Goal: Transaction & Acquisition: Purchase product/service

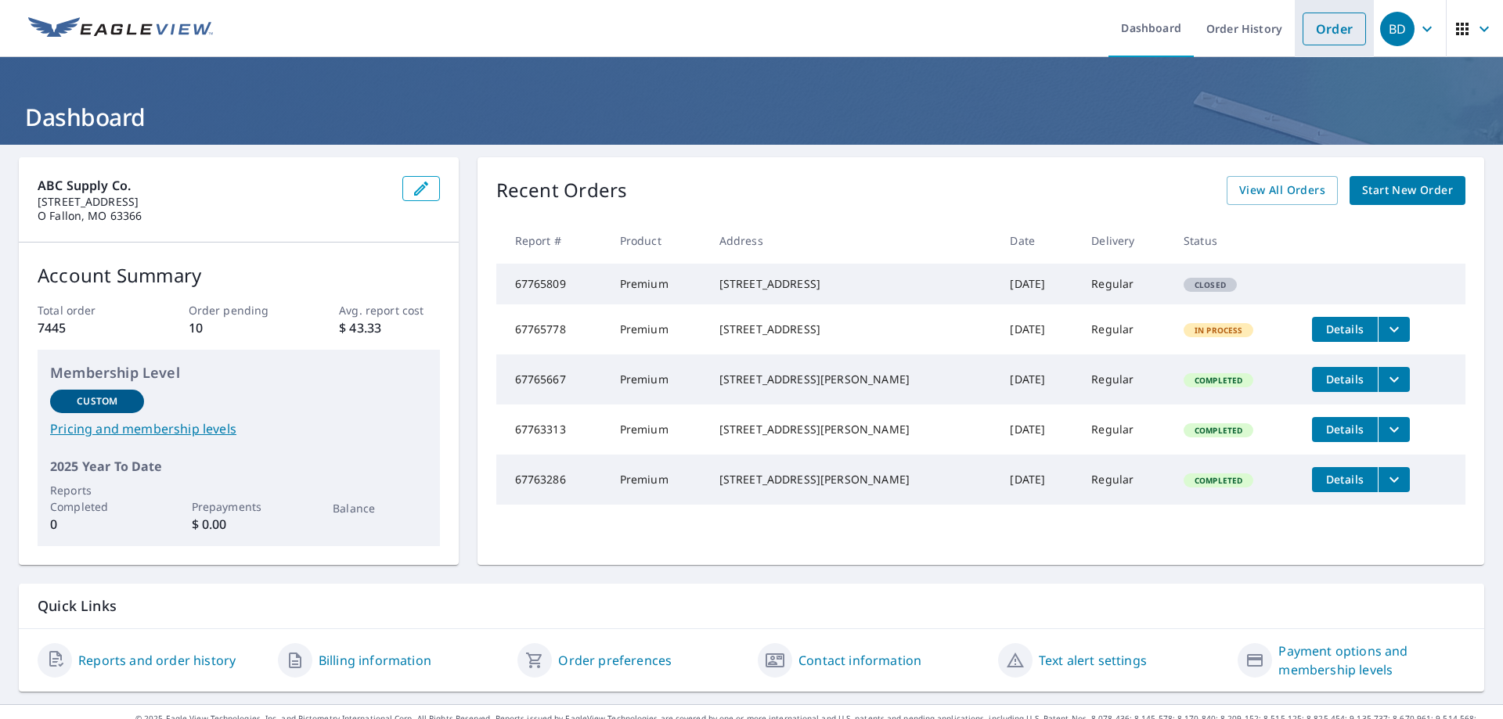
click at [1323, 35] on link "Order" at bounding box center [1333, 29] width 63 height 33
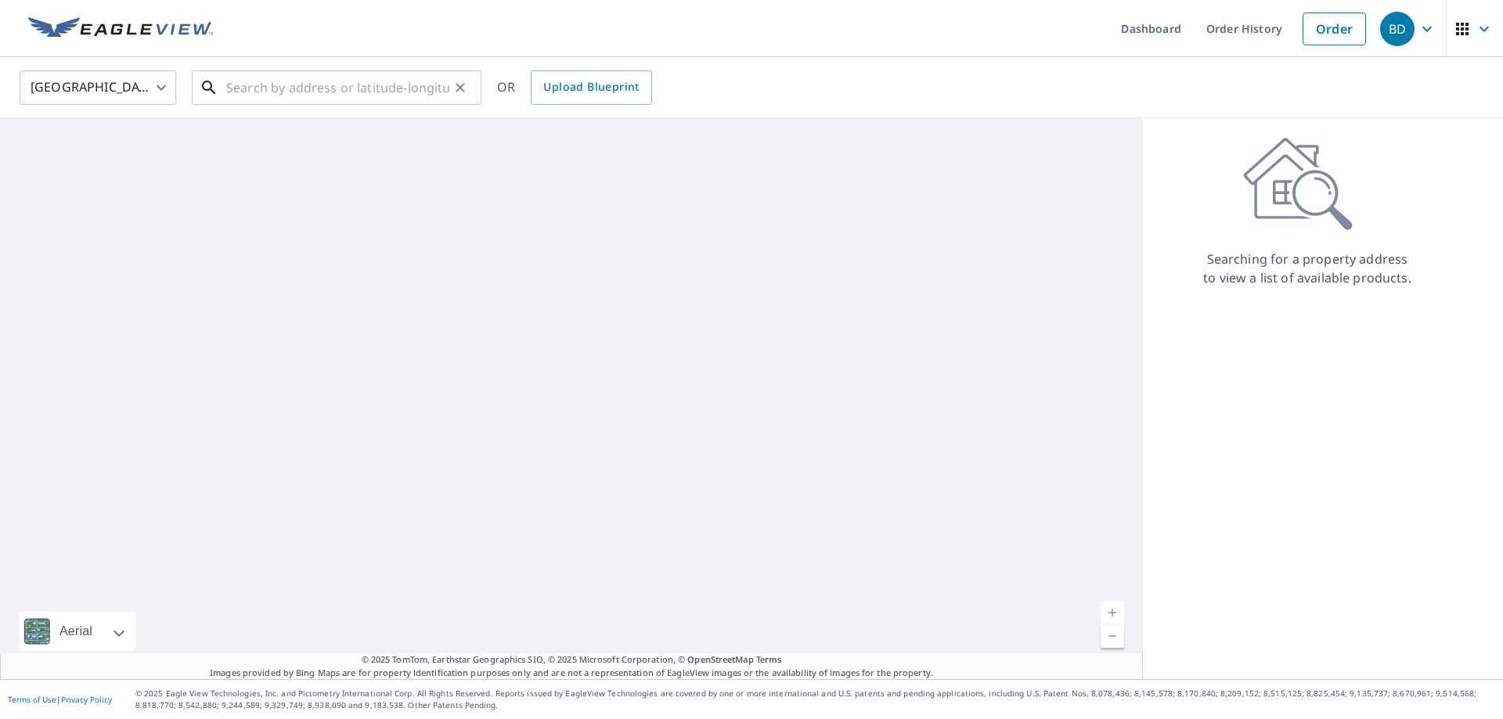
click at [314, 74] on input "text" at bounding box center [337, 88] width 223 height 44
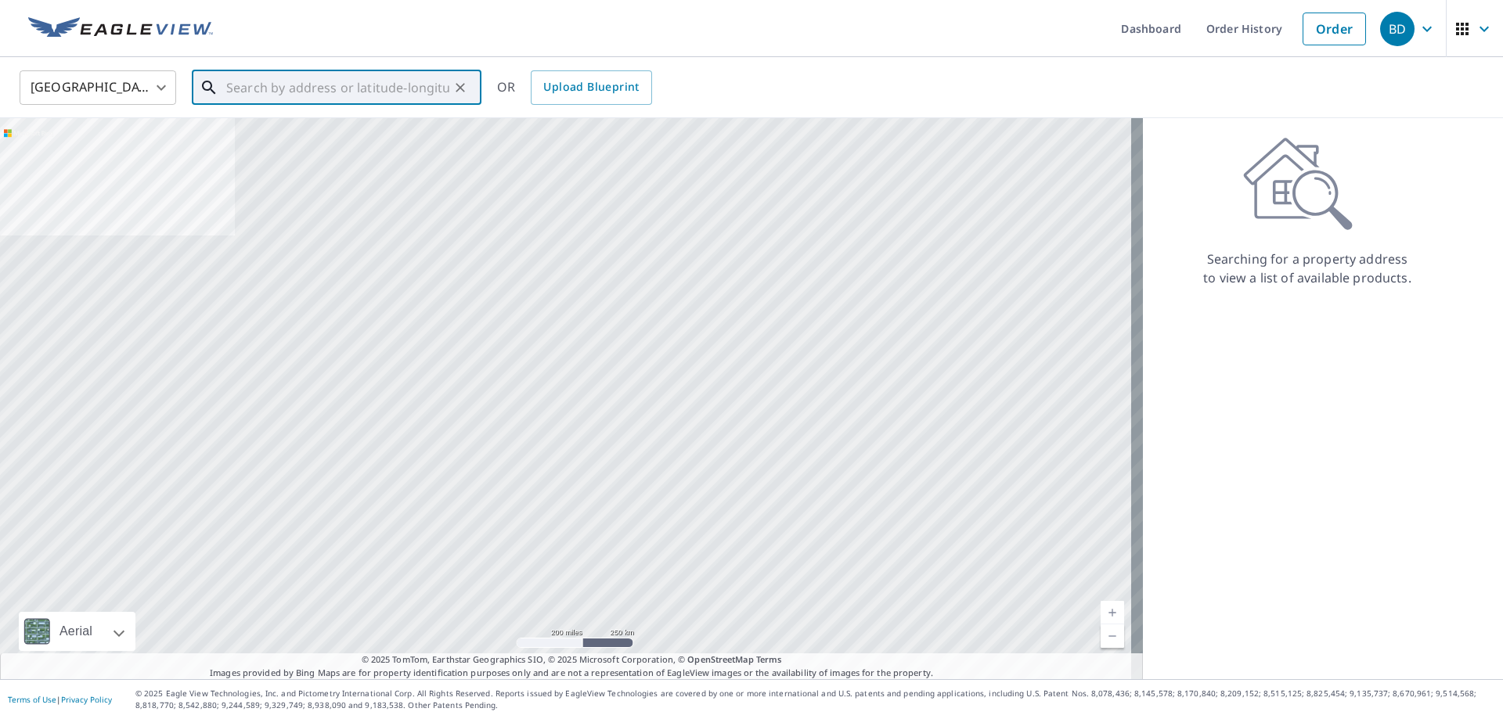
click at [228, 86] on input "text" at bounding box center [337, 88] width 223 height 44
click at [225, 87] on div "​" at bounding box center [337, 87] width 290 height 34
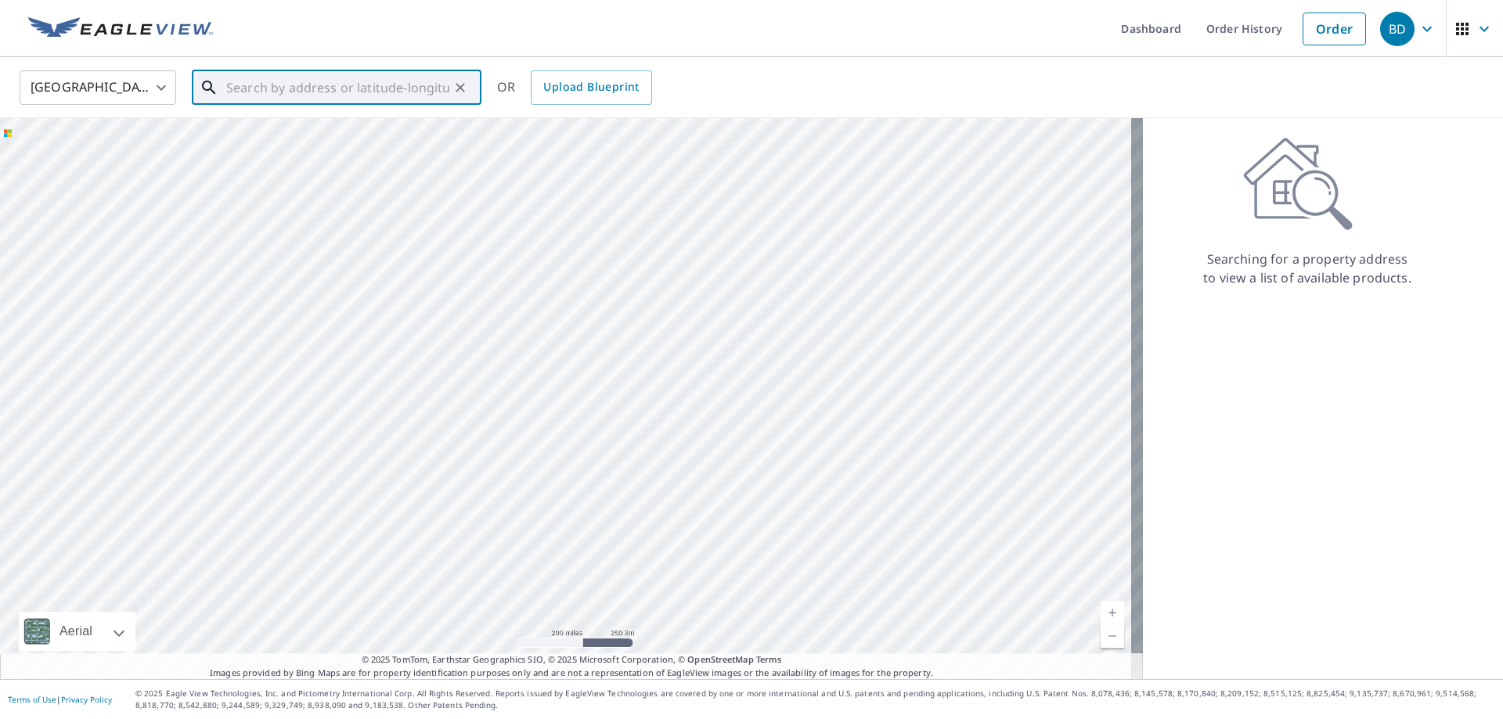
click at [244, 88] on input "text" at bounding box center [337, 88] width 223 height 44
click at [245, 88] on input "text" at bounding box center [337, 88] width 223 height 44
paste input "736 Talon Drive Florissant, MO 63031"
type input "736 Talon Drive Florissant, MO 63031"
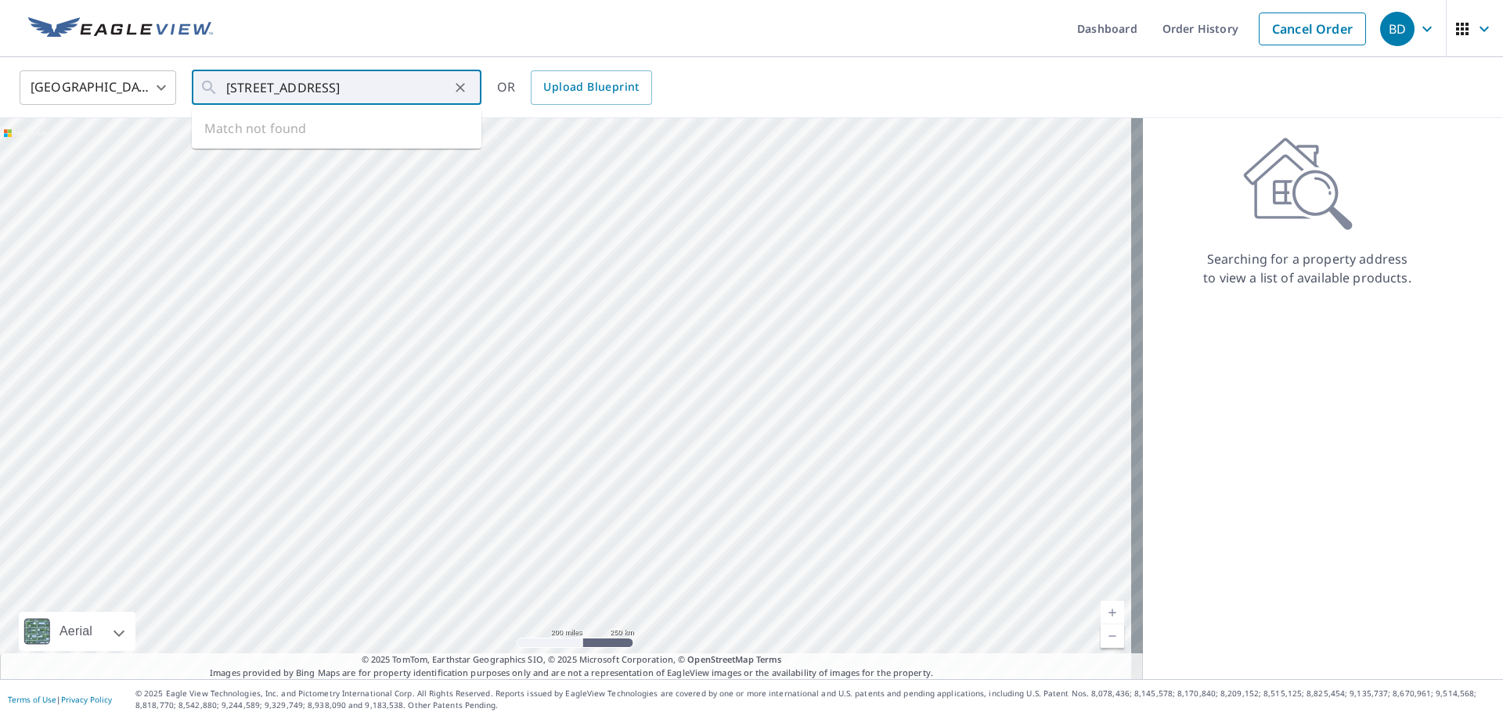
scroll to position [0, 0]
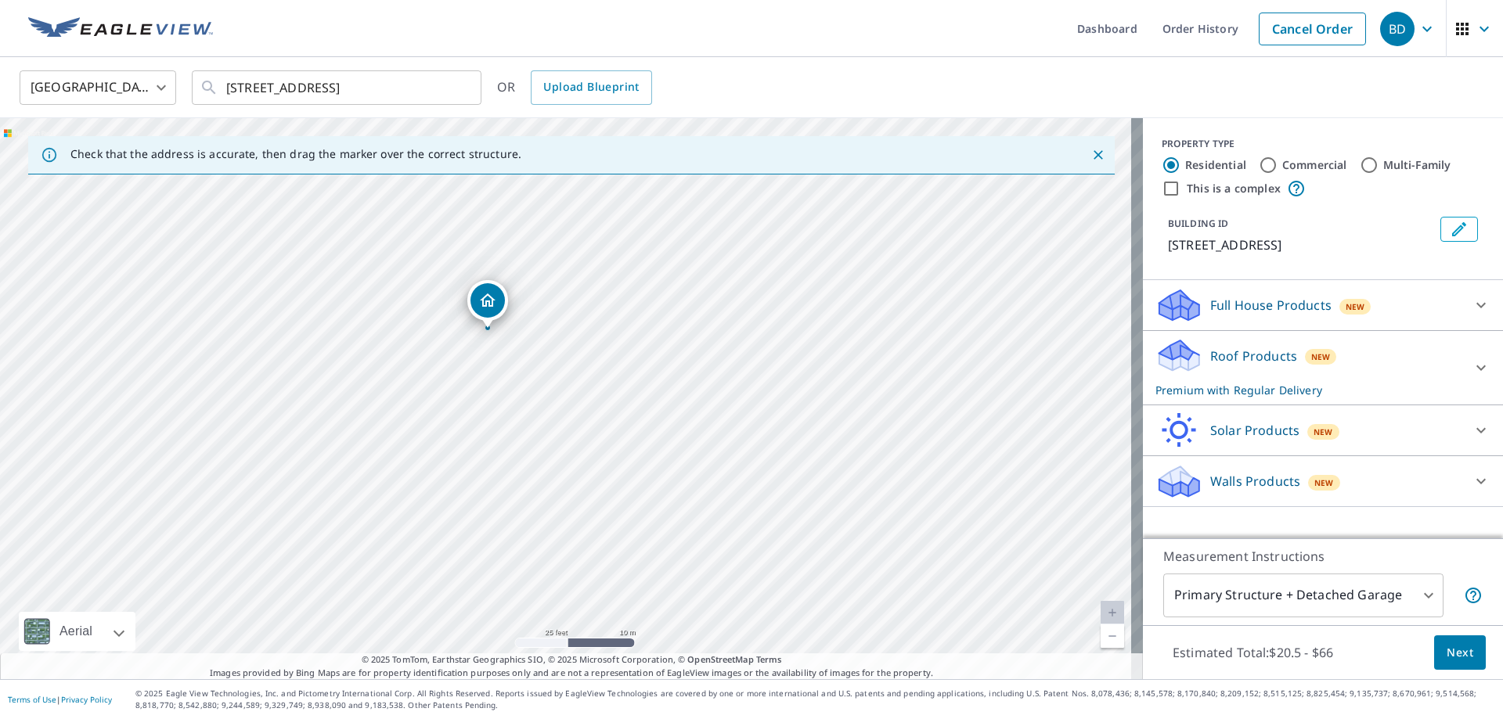
click at [629, 240] on div "736 Talon Dr Florissant, MO 63031" at bounding box center [571, 398] width 1143 height 561
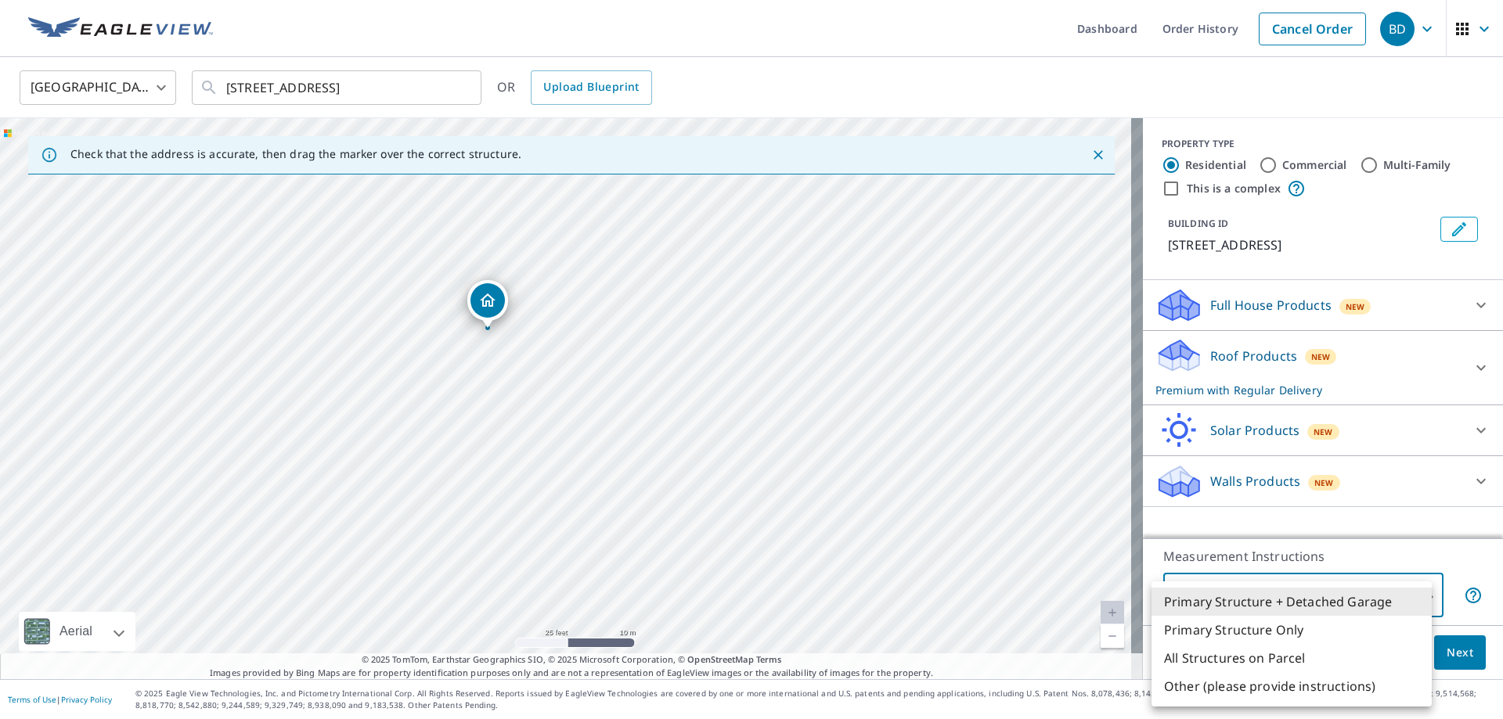
click at [1320, 600] on body "BD BD Dashboard Order History Cancel Order BD United States US ​ 736 Talon Driv…" at bounding box center [751, 359] width 1503 height 719
click at [1271, 634] on li "Primary Structure Only" at bounding box center [1291, 630] width 280 height 28
type input "2"
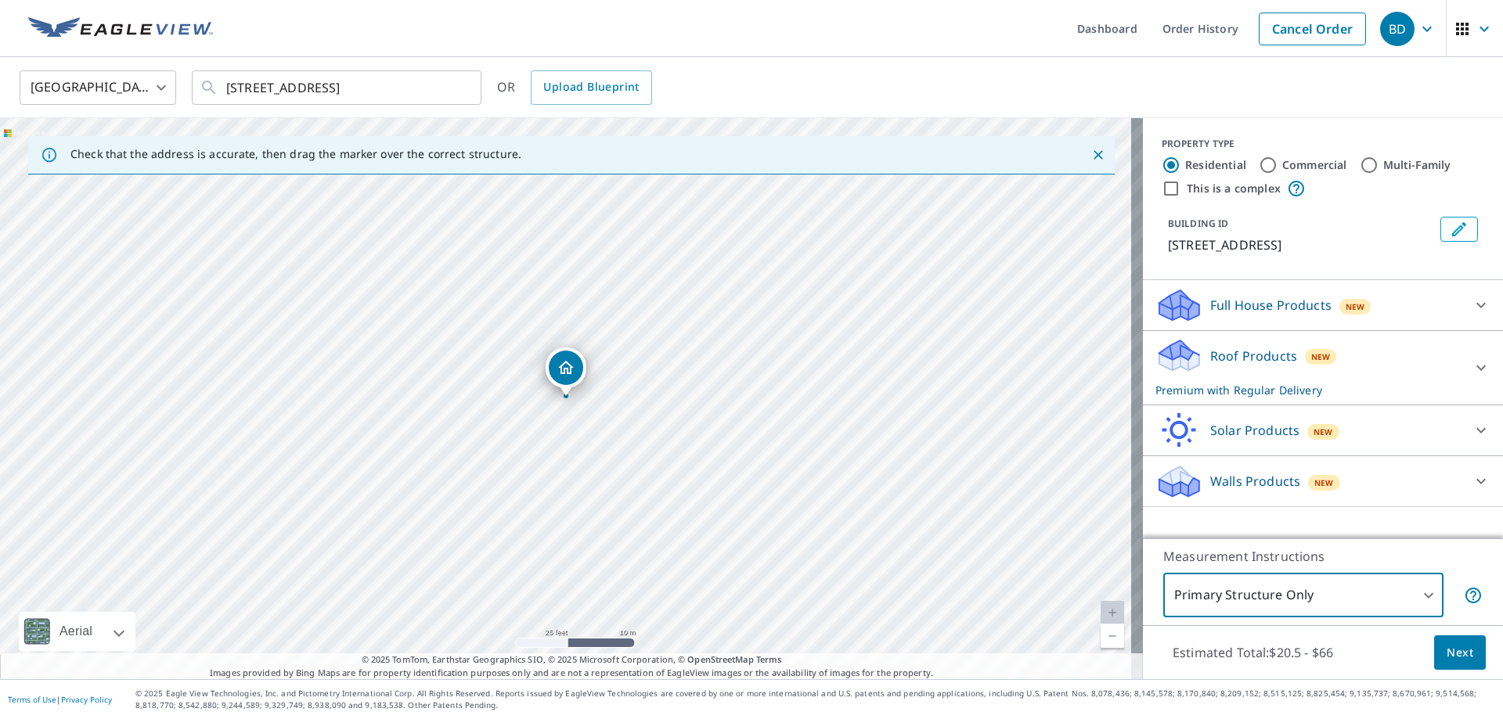
click at [1455, 636] on button "Next" at bounding box center [1460, 653] width 52 height 35
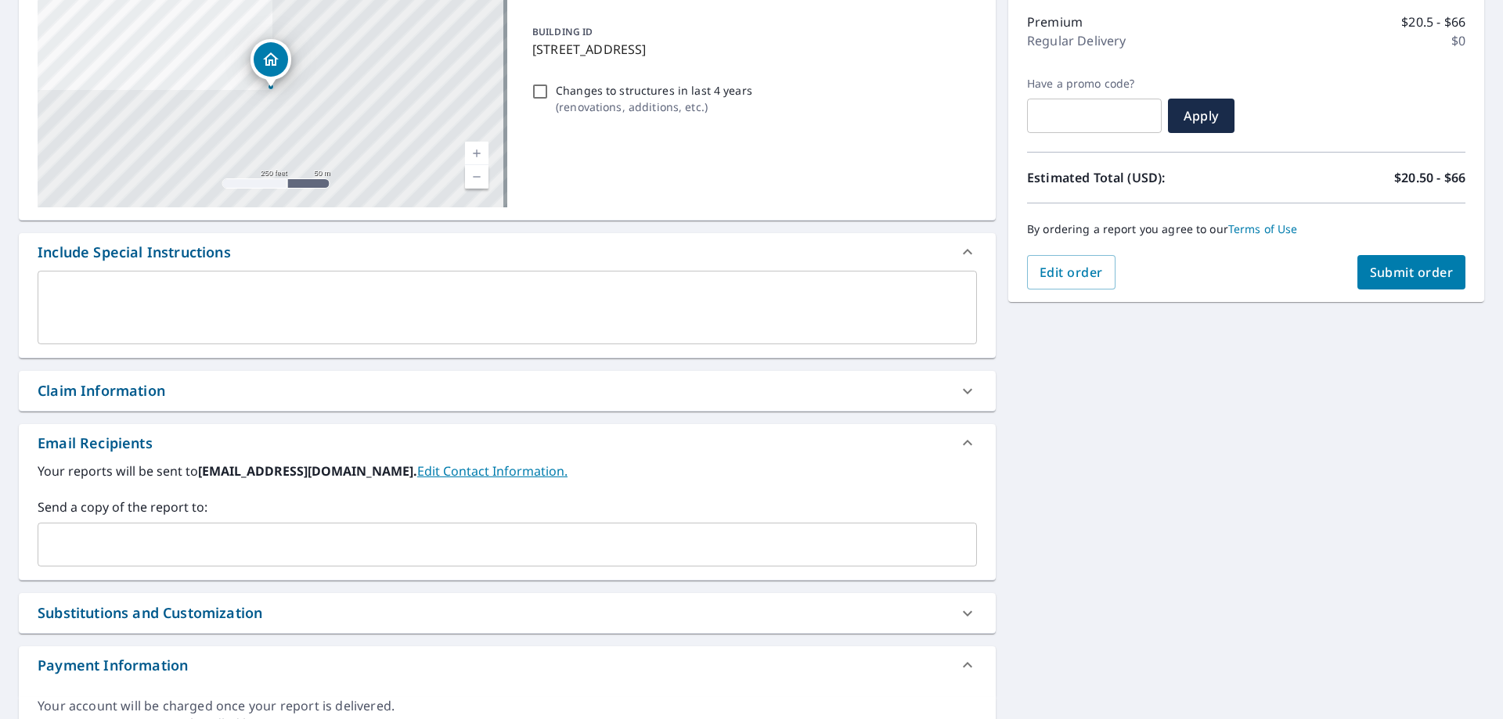
scroll to position [277, 0]
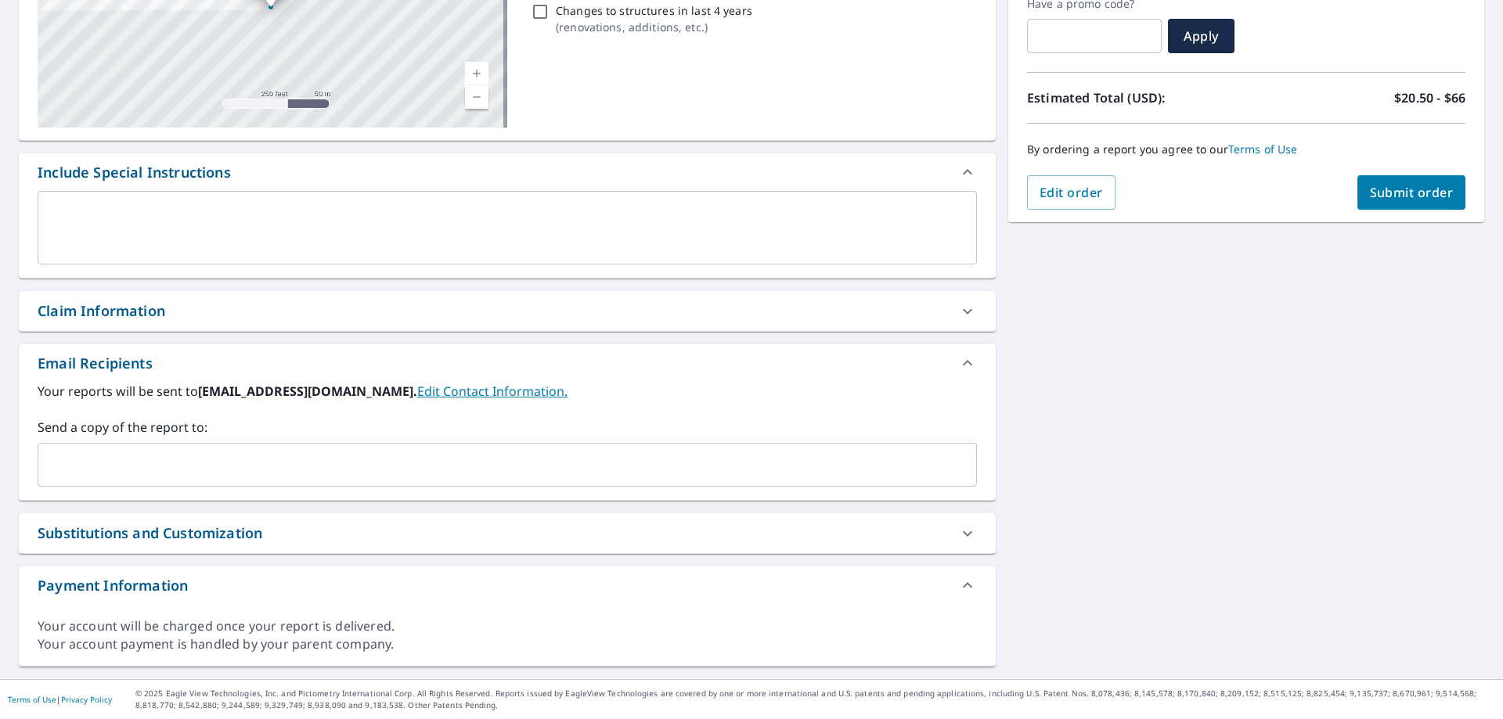
click at [429, 450] on input "text" at bounding box center [496, 465] width 902 height 30
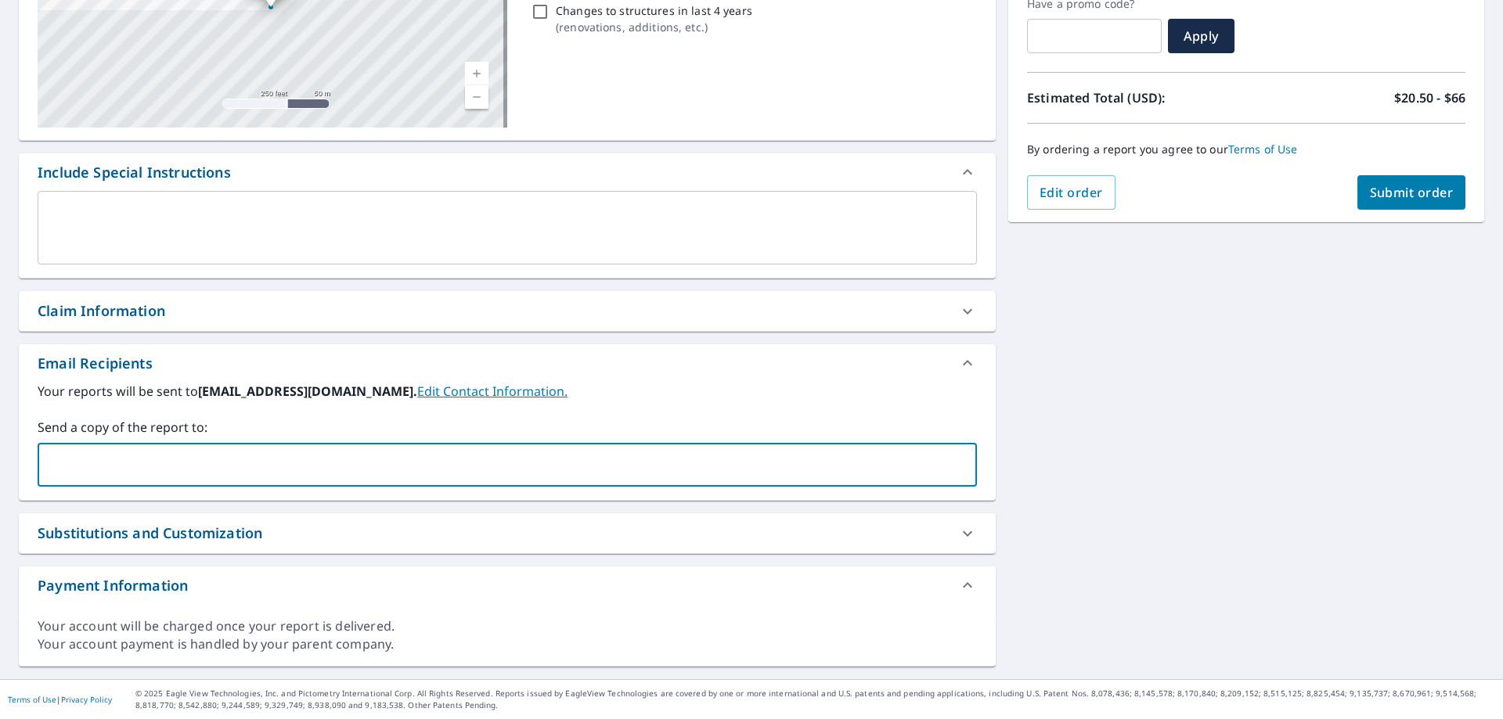
paste input "lucas_construction@outlook.com"
type input "lucas_construction@outlook.com"
click at [1260, 400] on div "736 Talon Dr Florissant, MO 63031 Aerial Road A standard road map Aerial A deta…" at bounding box center [751, 274] width 1503 height 812
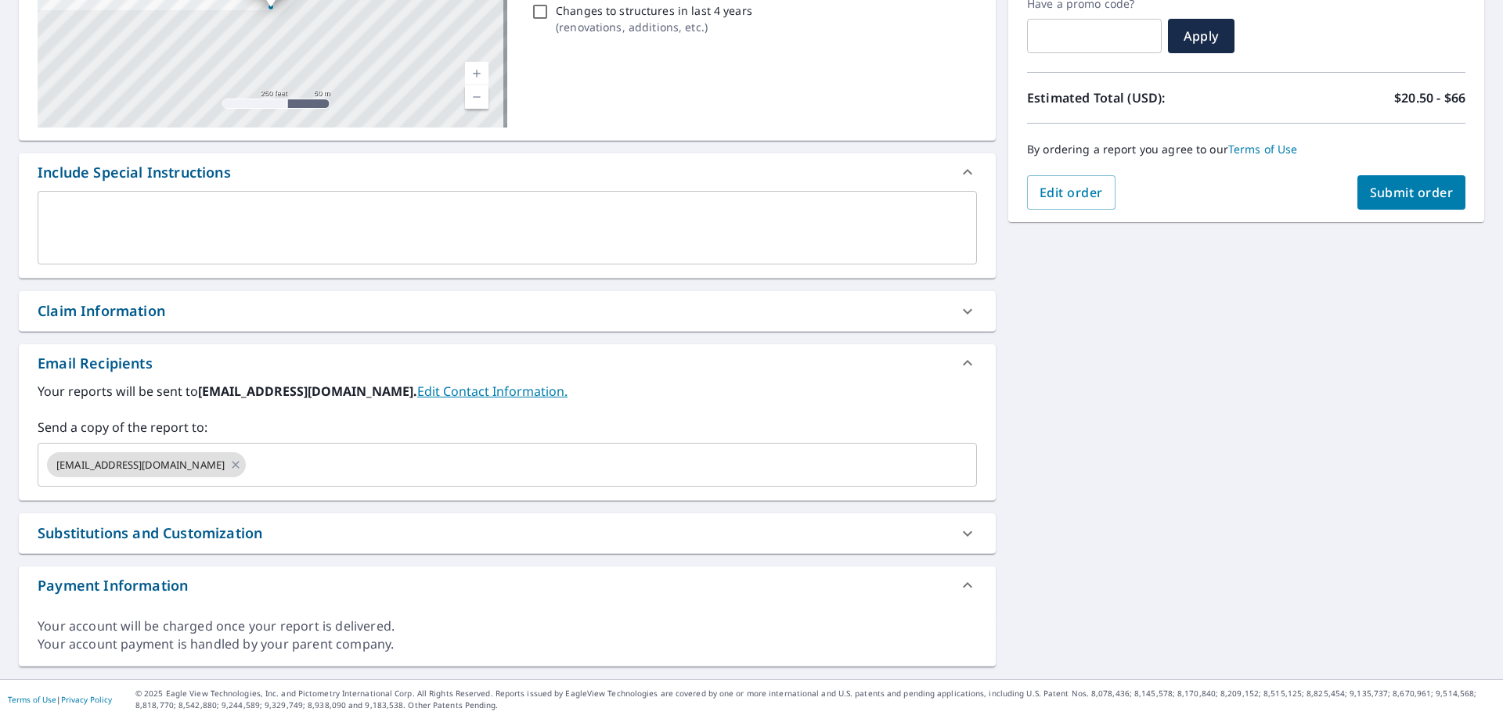
click at [1381, 190] on span "Submit order" at bounding box center [1412, 192] width 84 height 17
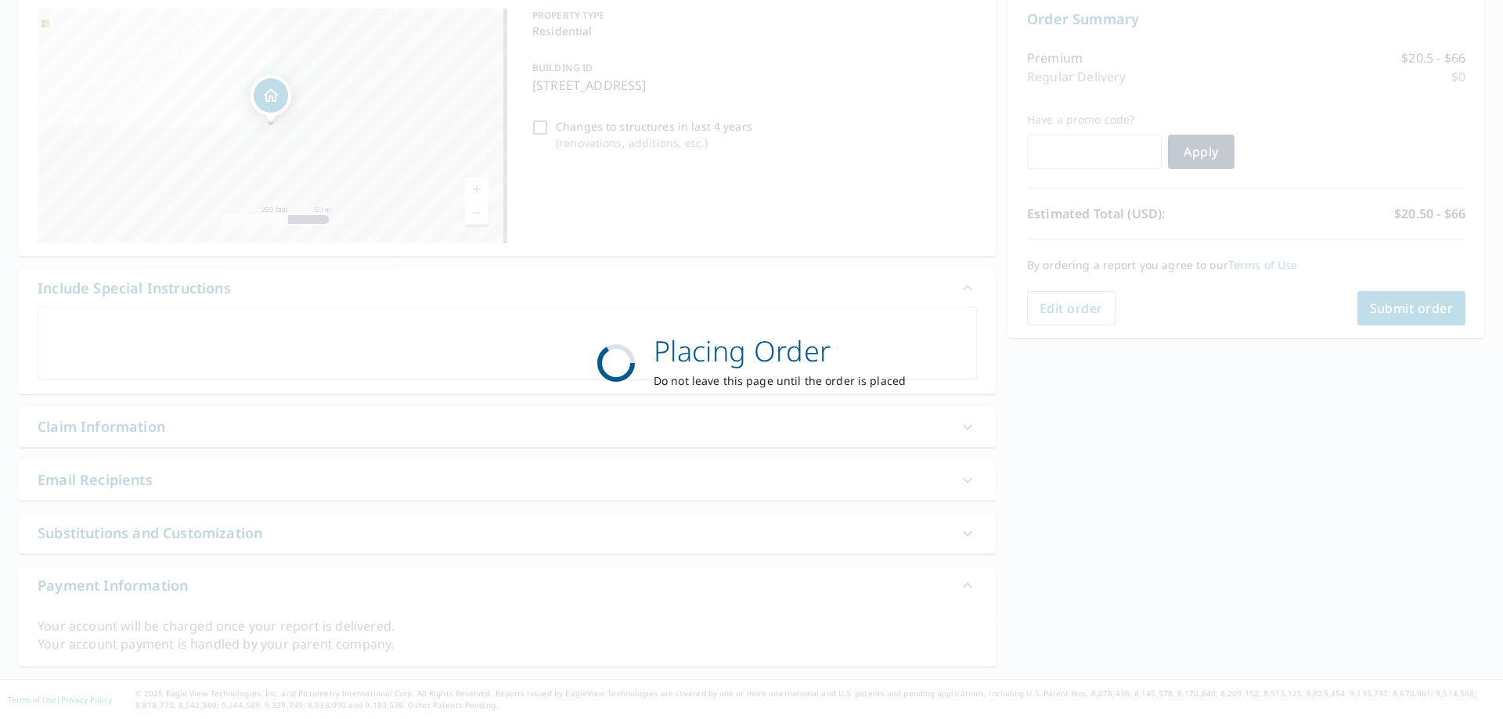
scroll to position [161, 0]
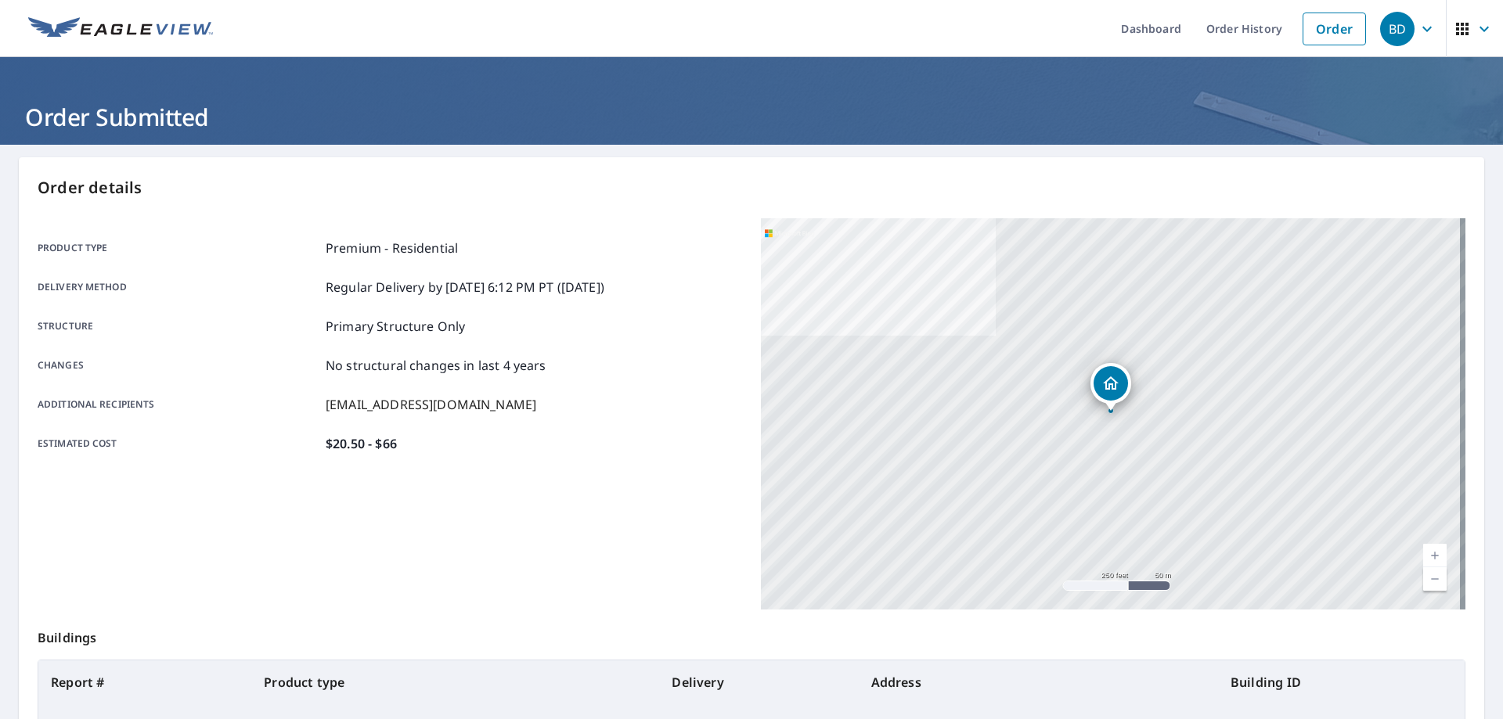
click at [1418, 31] on icon "button" at bounding box center [1427, 29] width 19 height 19
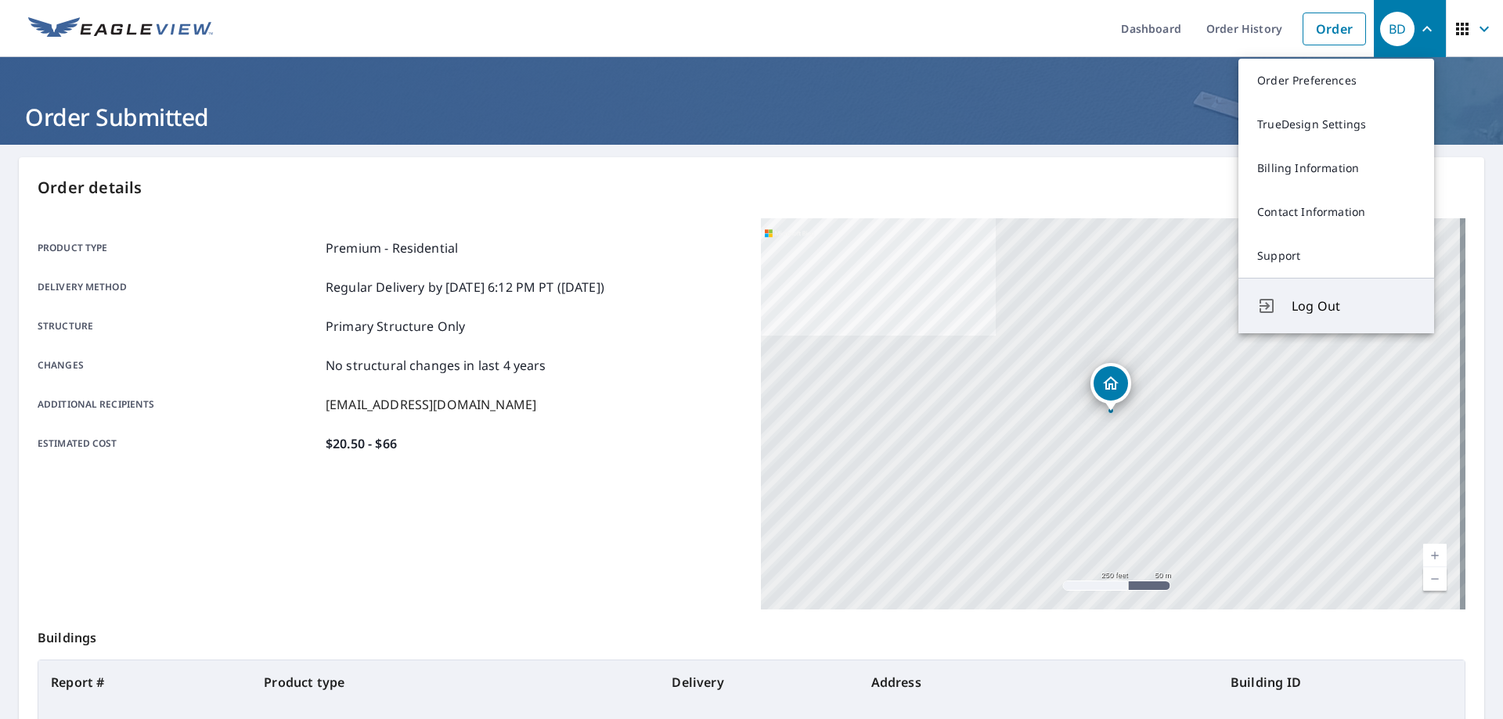
click at [1329, 304] on span "Log Out" at bounding box center [1353, 306] width 124 height 19
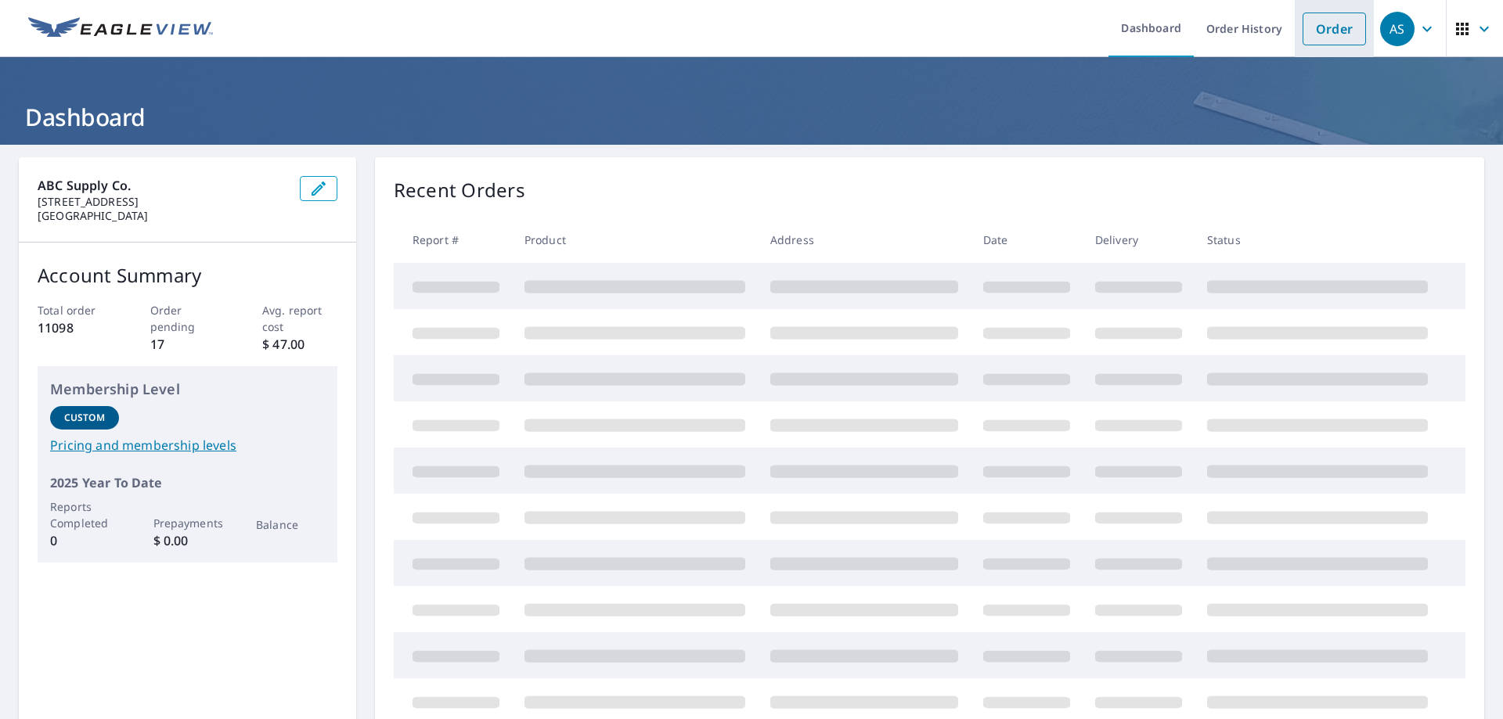
click at [1316, 18] on link "Order" at bounding box center [1333, 29] width 63 height 33
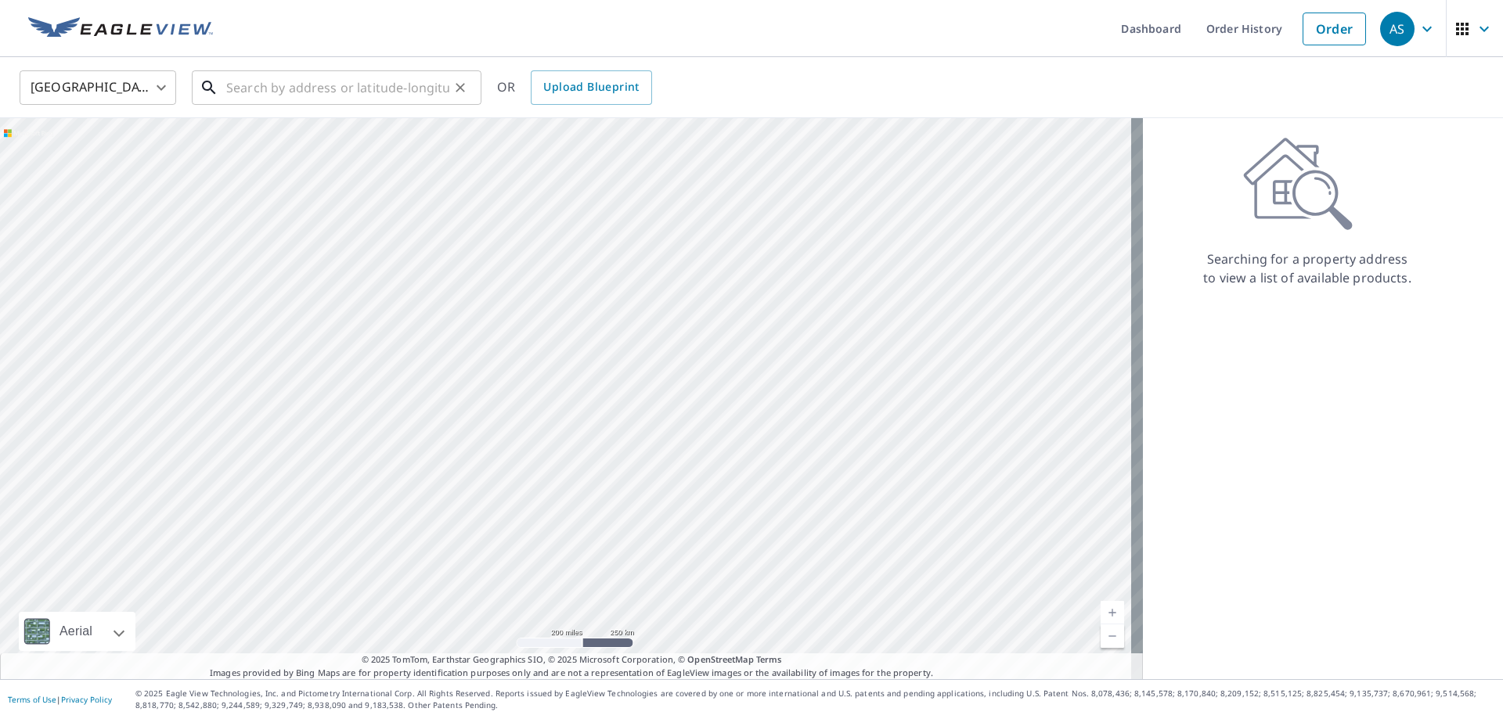
click at [341, 81] on input "text" at bounding box center [337, 88] width 223 height 44
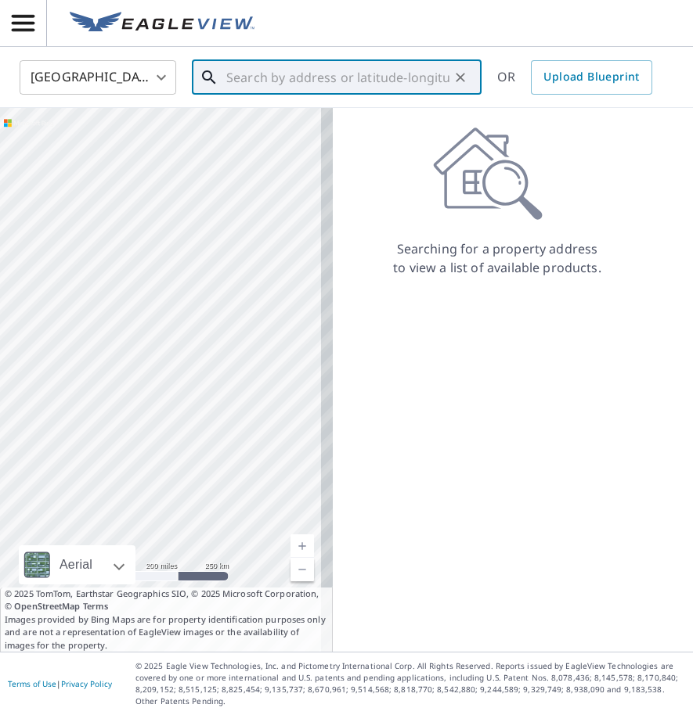
click at [390, 83] on input "text" at bounding box center [337, 78] width 223 height 44
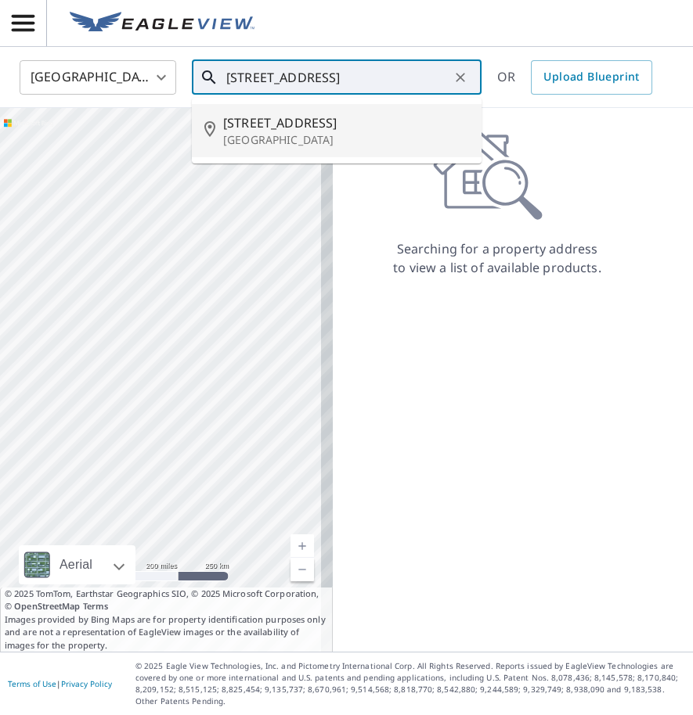
click at [320, 129] on span "[STREET_ADDRESS]" at bounding box center [346, 122] width 246 height 19
type input "[STREET_ADDRESS]"
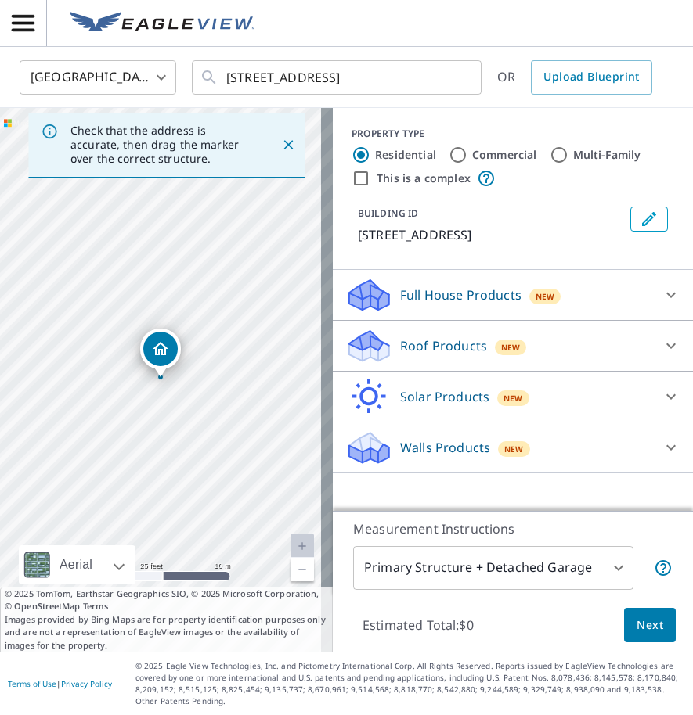
click at [503, 365] on div "Roof Products New Premium $20.5 - $66 QuickSquares™ $18 Gutter $13 Bid Perfect™…" at bounding box center [513, 346] width 360 height 51
click at [421, 350] on p "Roof Products" at bounding box center [443, 346] width 87 height 19
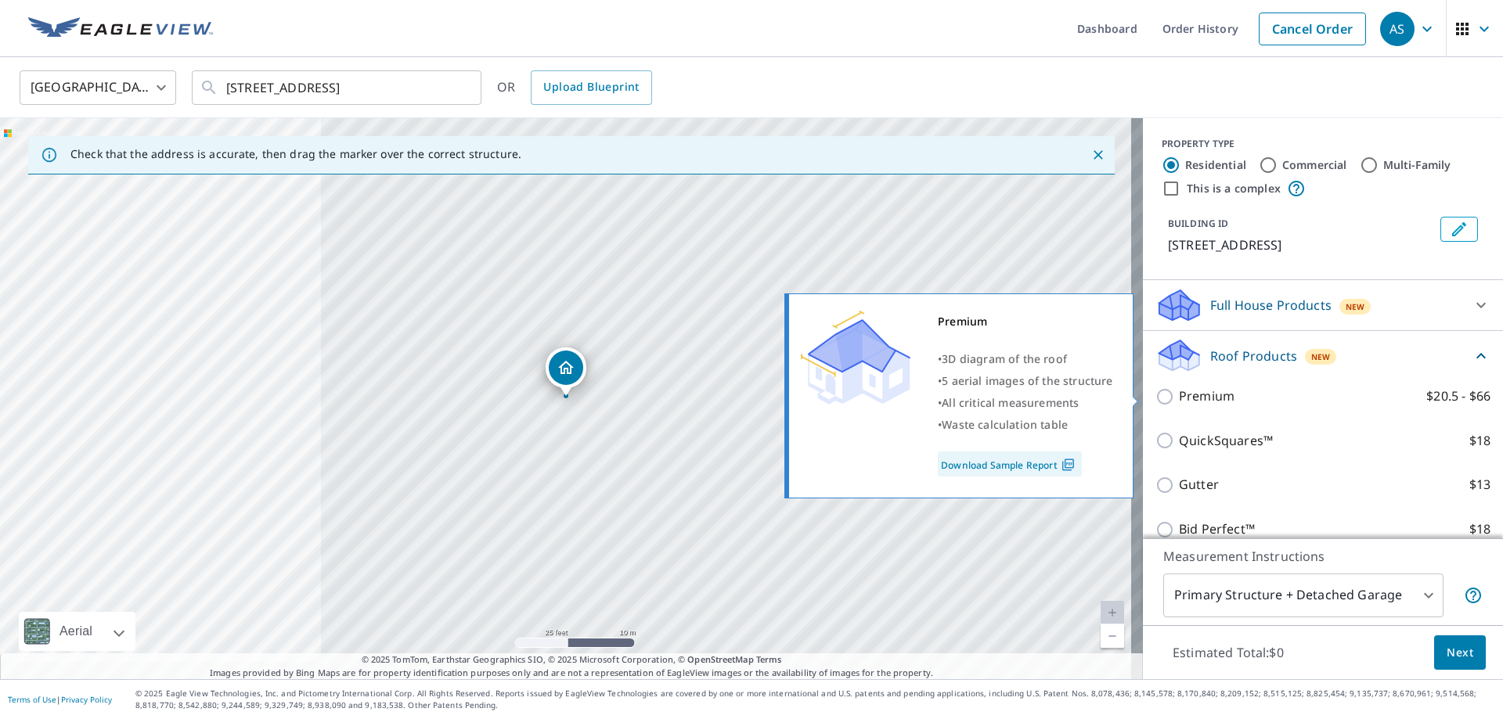
click at [1179, 389] on p "Premium" at bounding box center [1207, 397] width 56 height 20
click at [1172, 389] on input "Premium $20.5 - $66" at bounding box center [1166, 396] width 23 height 19
checkbox input "true"
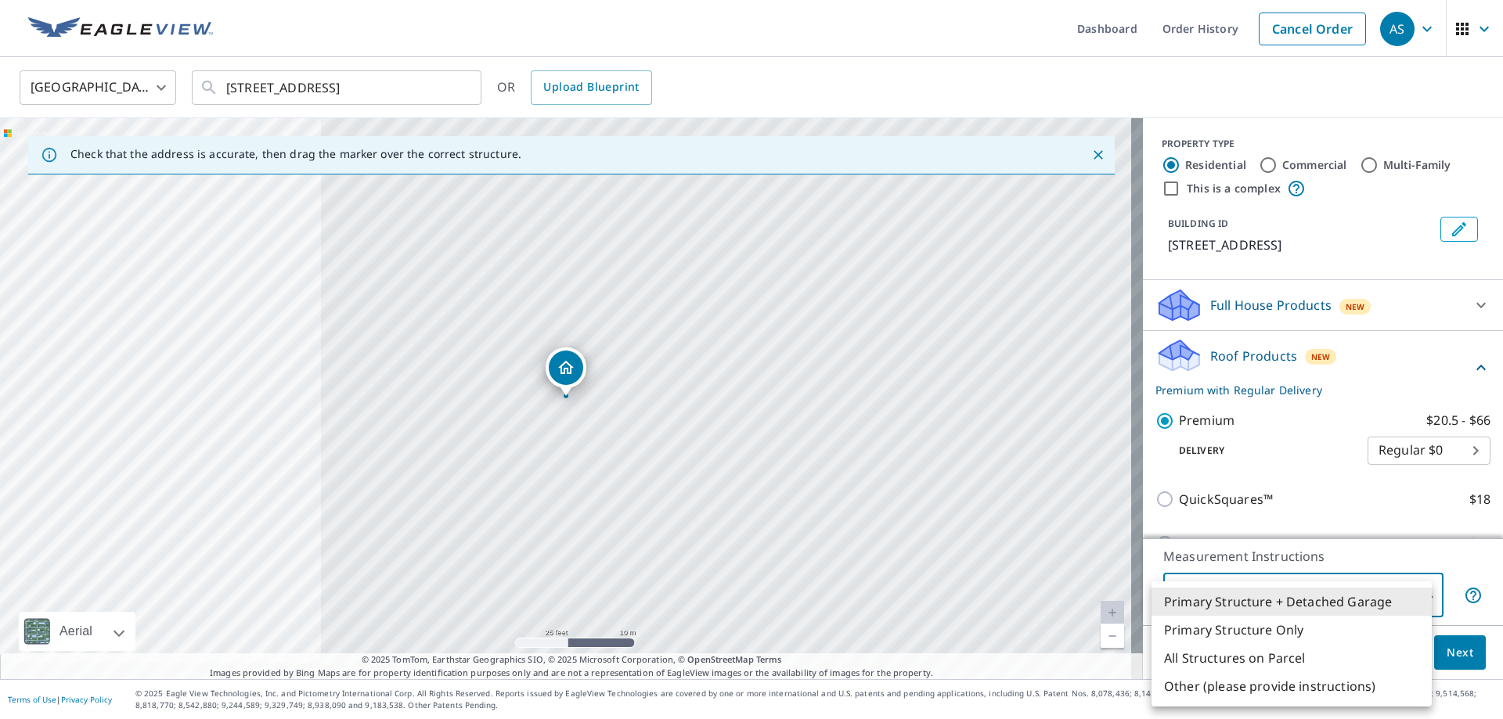
click at [1284, 611] on body "AS AS Dashboard Order History Cancel Order AS [GEOGRAPHIC_DATA] US ​ [STREET_AD…" at bounding box center [751, 359] width 1503 height 719
drag, startPoint x: 1277, startPoint y: 637, endPoint x: 1304, endPoint y: 637, distance: 26.6
click at [1277, 637] on li "Primary Structure Only" at bounding box center [1291, 630] width 280 height 28
type input "2"
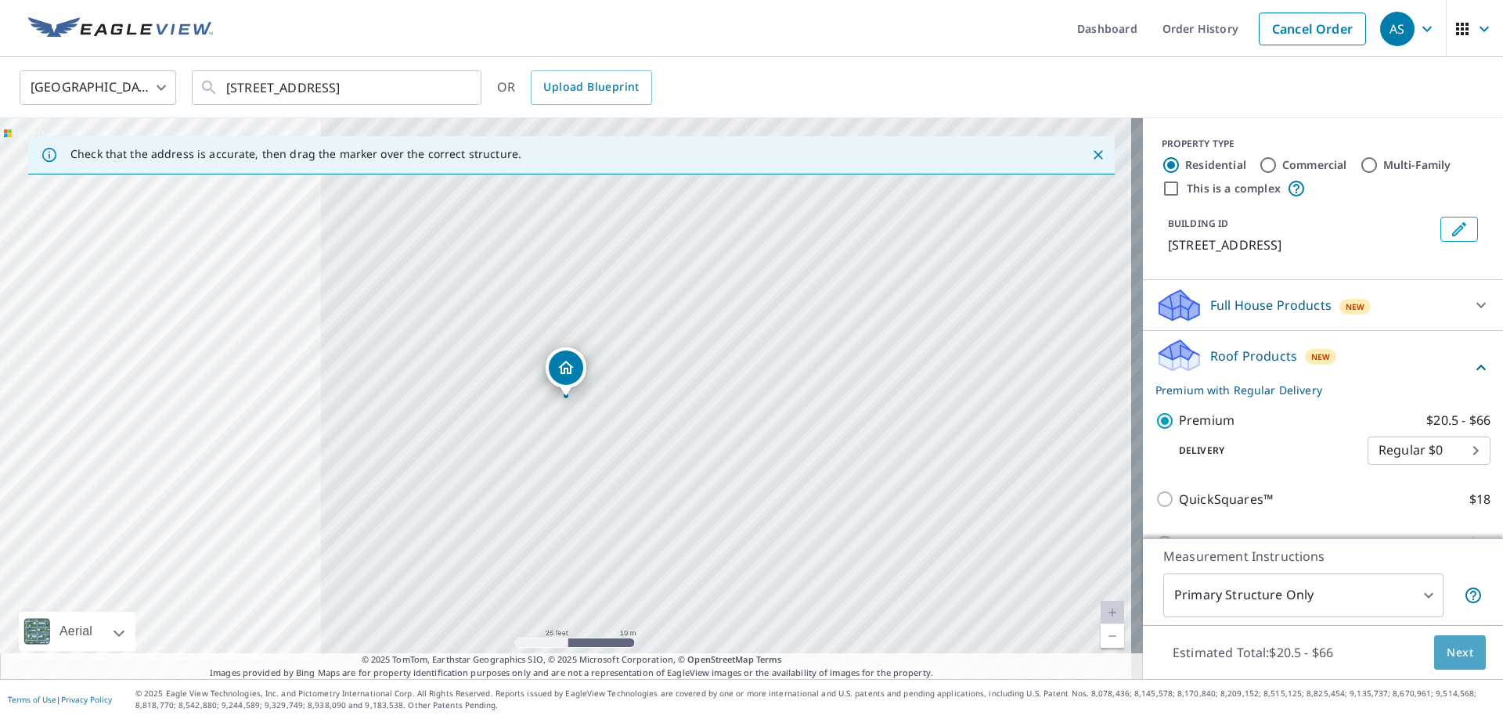
click at [1446, 648] on span "Next" at bounding box center [1459, 653] width 27 height 20
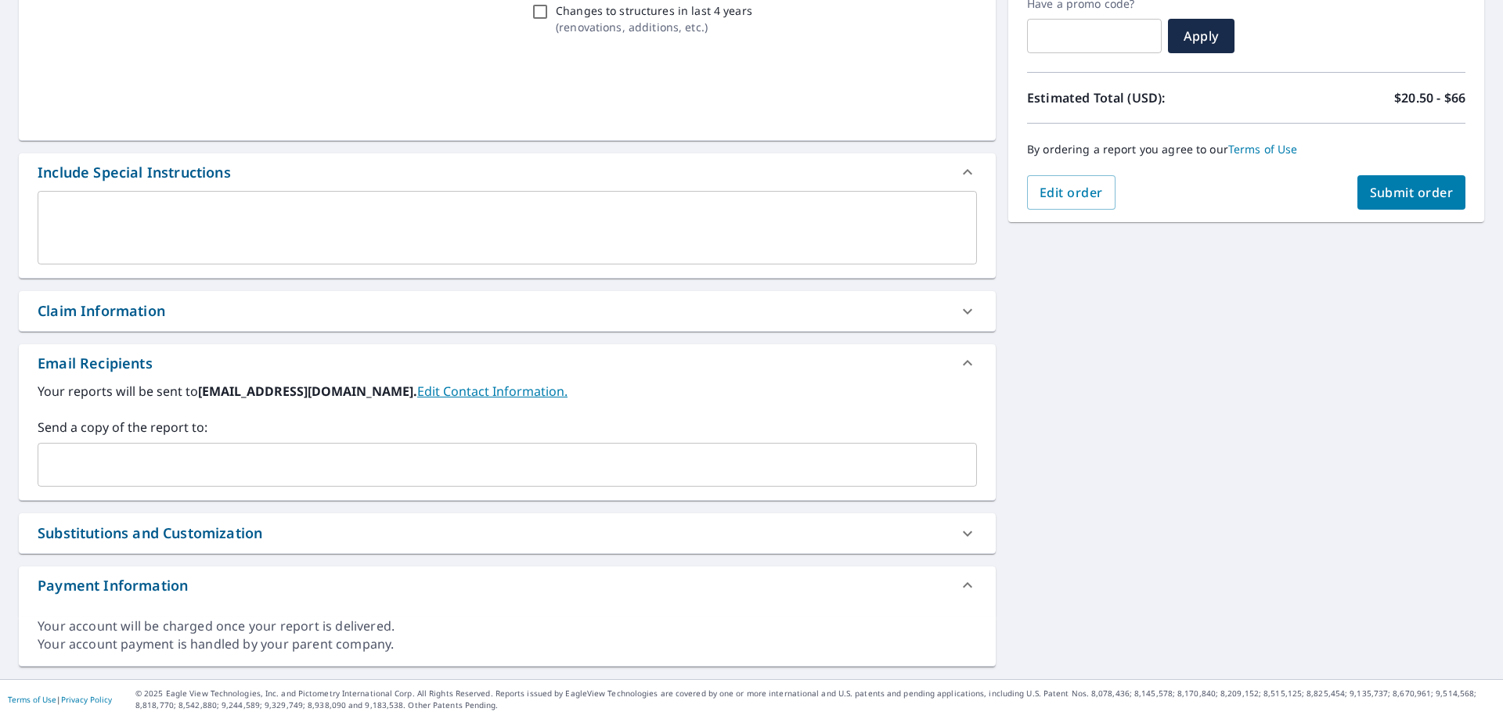
scroll to position [277, 0]
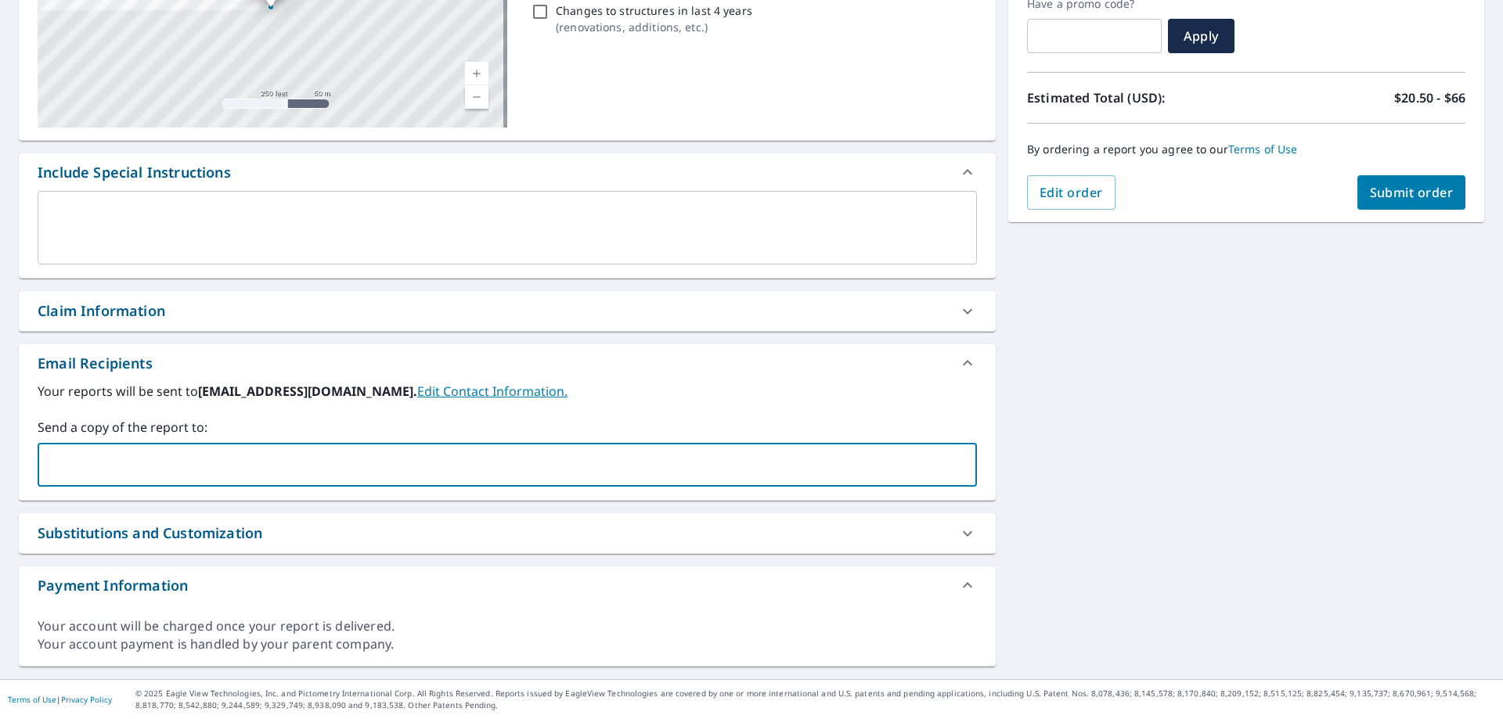
click at [211, 462] on input "text" at bounding box center [496, 465] width 902 height 30
paste input "[PERSON_NAME], A few things I need to know to quote this. What direction or dir…"
type input "[PERSON_NAME], A few things I need to know to quote this. What direction or dir…"
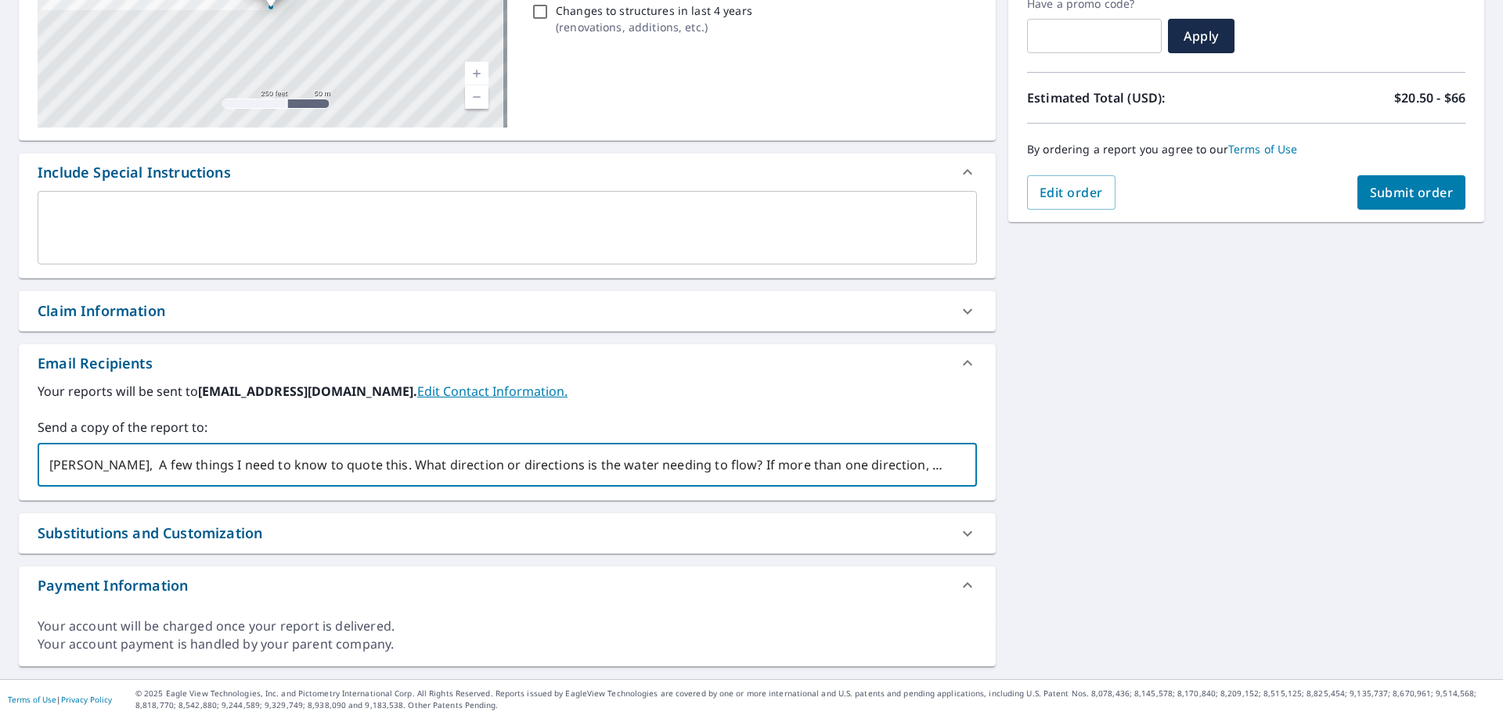
scroll to position [0, 73]
click at [953, 469] on icon "Clear" at bounding box center [961, 465] width 16 height 16
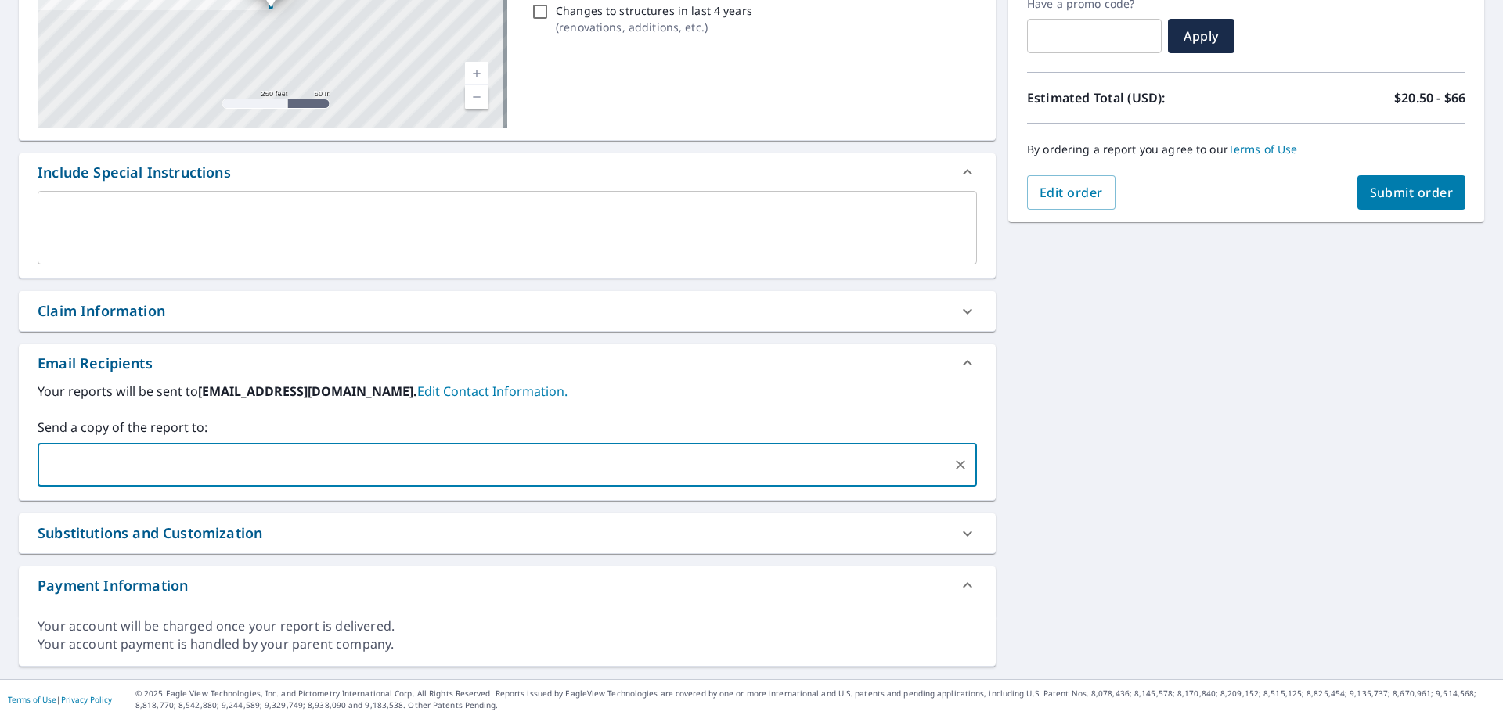
scroll to position [0, 0]
click at [380, 459] on input "text" at bounding box center [496, 465] width 902 height 30
paste input "[EMAIL_ADDRESS][DOMAIN_NAME]"
type input "[EMAIL_ADDRESS][DOMAIN_NAME]"
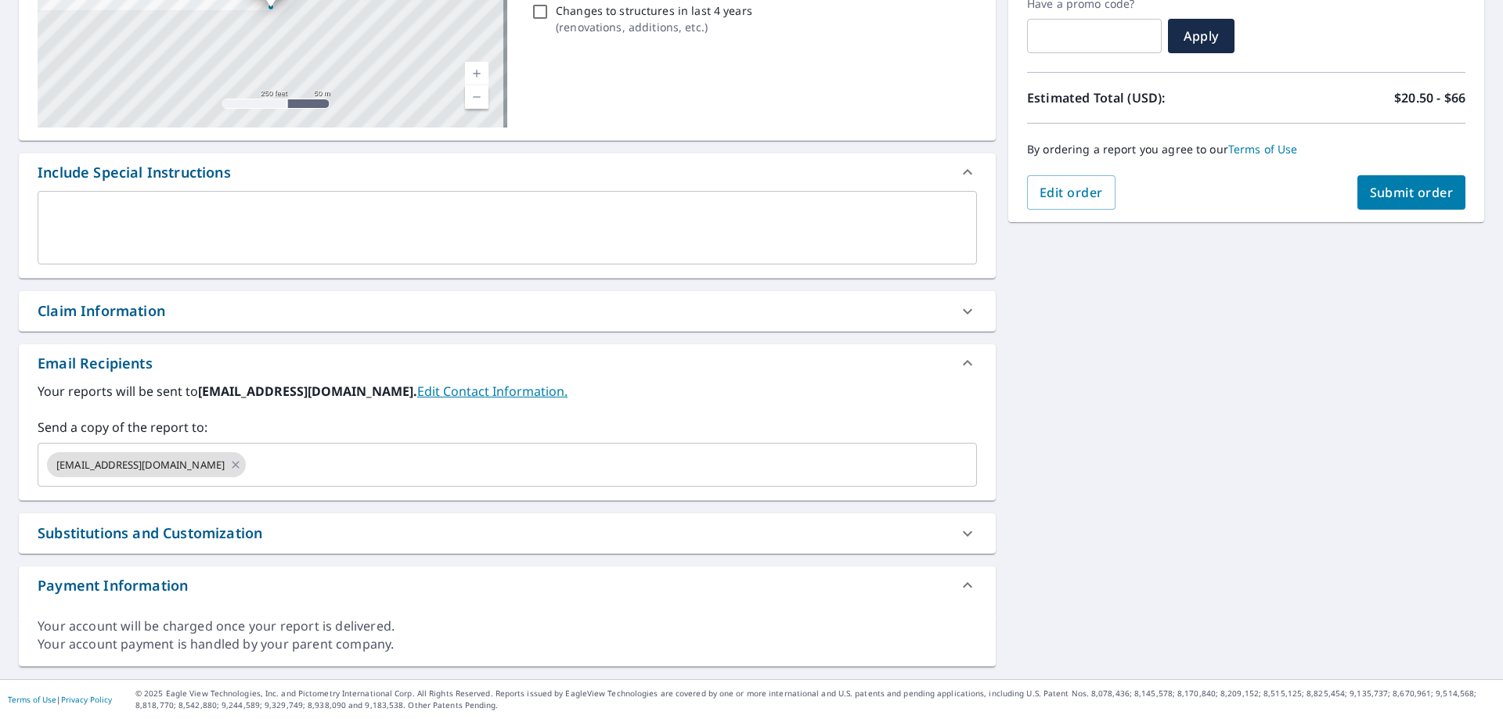
click at [1242, 338] on div "[STREET_ADDRESS] Aerial Road A standard road map Aerial A detailed look from ab…" at bounding box center [751, 274] width 1503 height 812
click at [1392, 193] on span "Submit order" at bounding box center [1412, 192] width 84 height 17
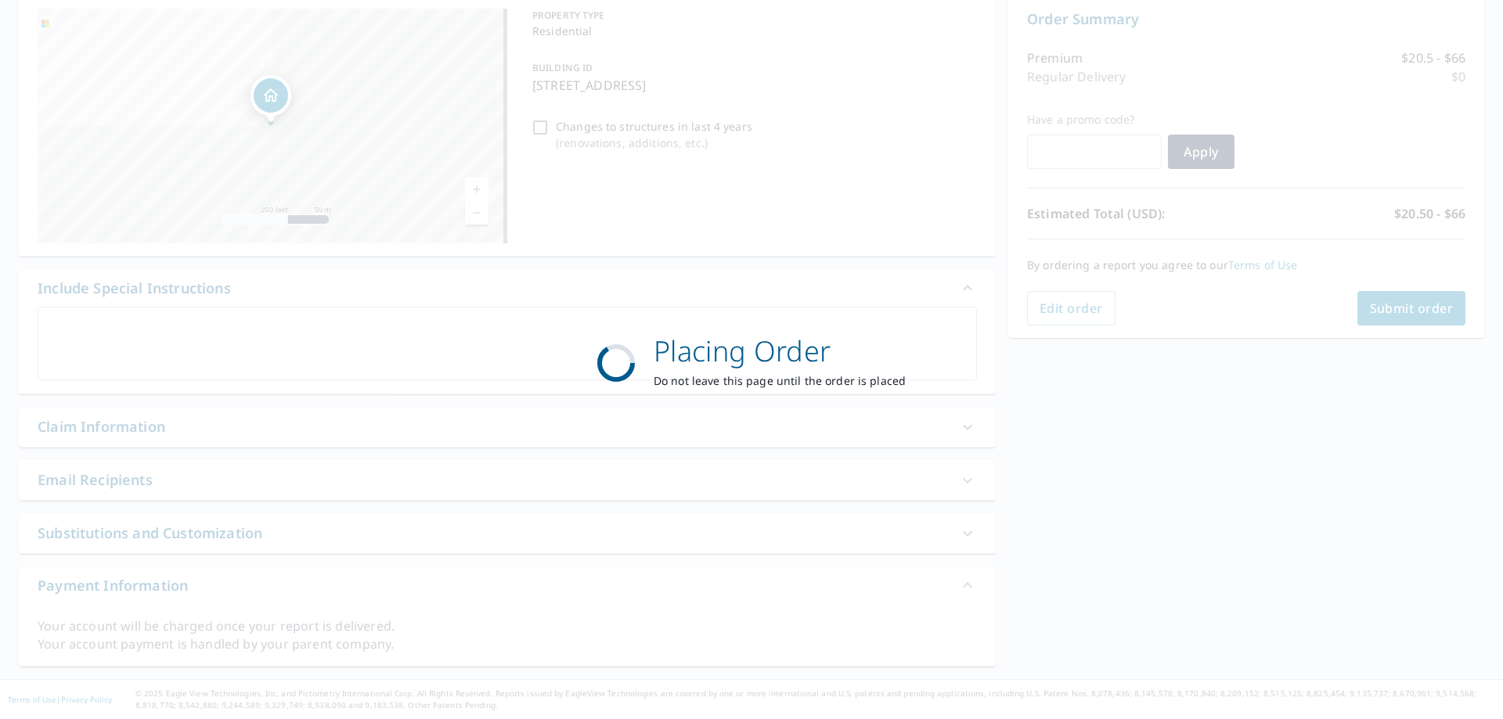
scroll to position [161, 0]
